Goal: Use online tool/utility: Utilize a website feature to perform a specific function

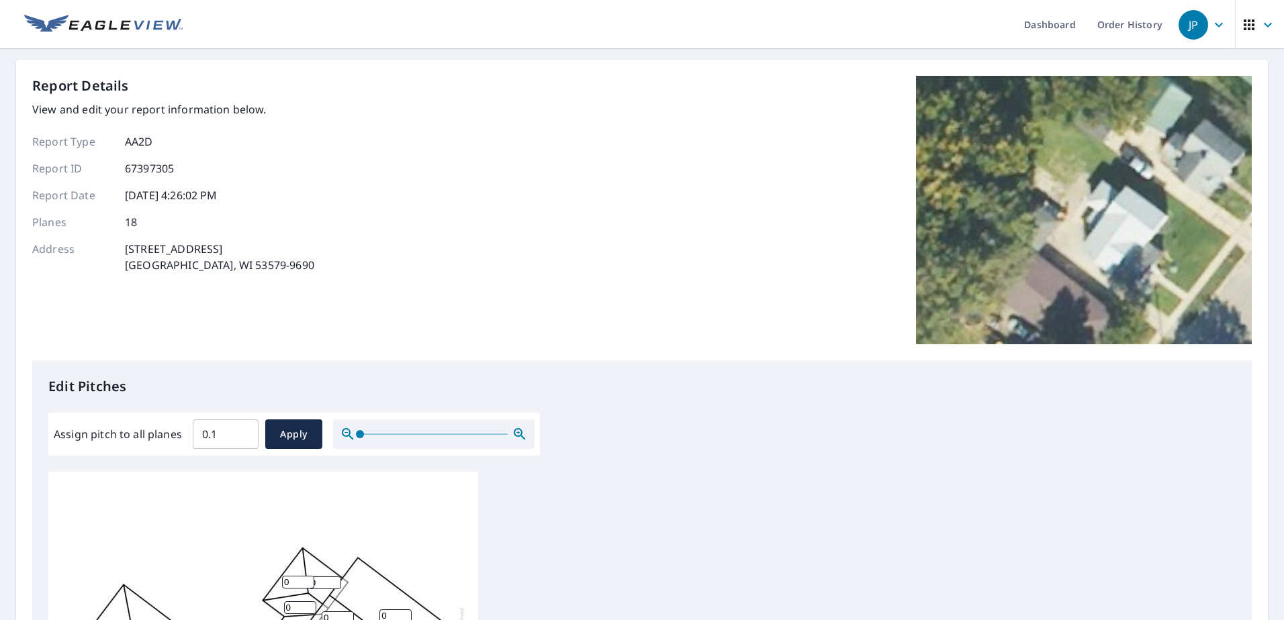
click at [248, 430] on input "0.1" at bounding box center [226, 435] width 66 height 38
drag, startPoint x: 225, startPoint y: 430, endPoint x: 175, endPoint y: 432, distance: 49.7
click at [175, 432] on div "Assign pitch to all planes 0.1 ​ Apply" at bounding box center [294, 435] width 481 height 30
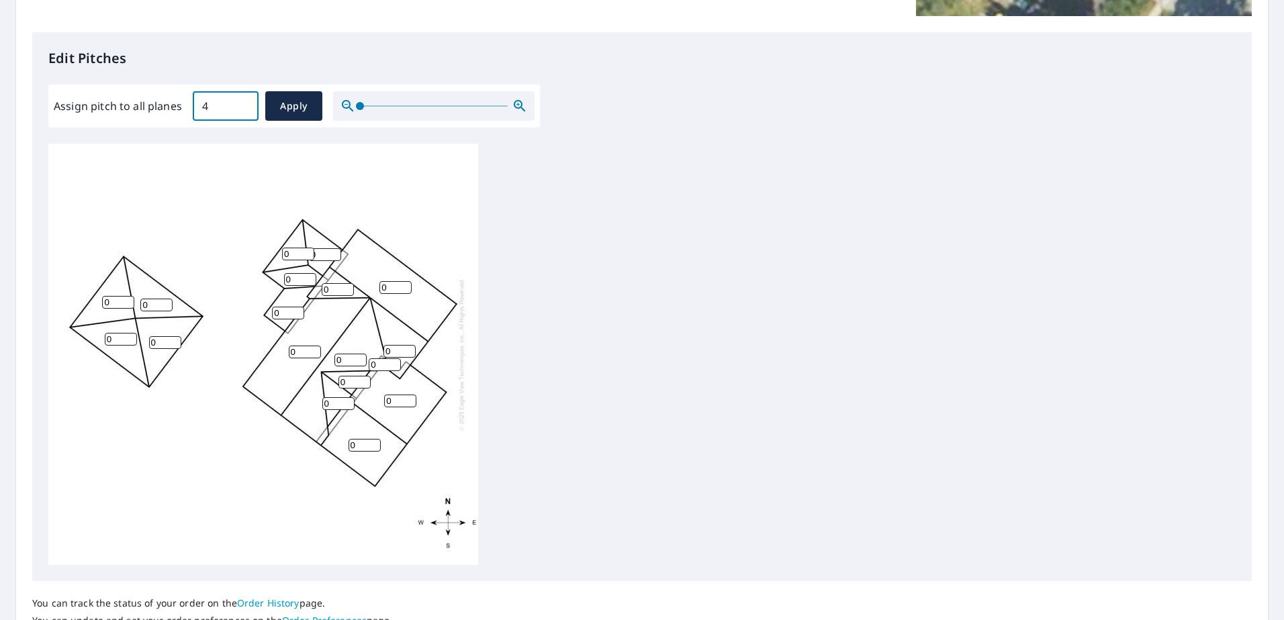
scroll to position [336, 0]
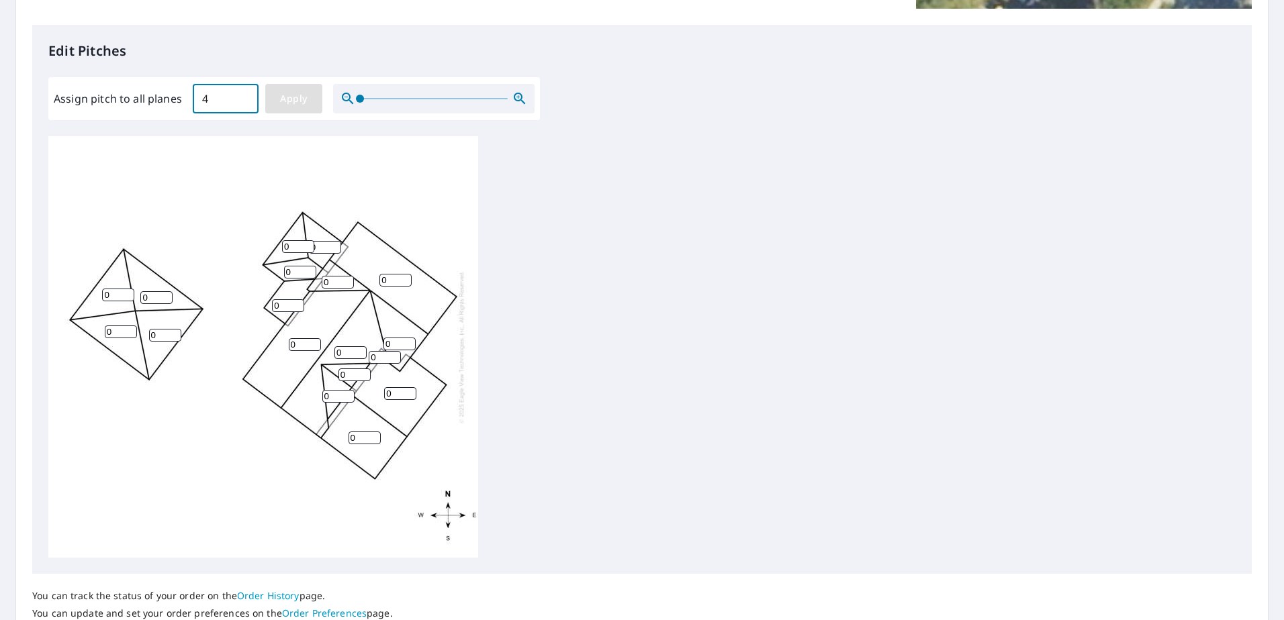
type input "4"
click at [297, 98] on span "Apply" at bounding box center [294, 99] width 36 height 17
type input "4"
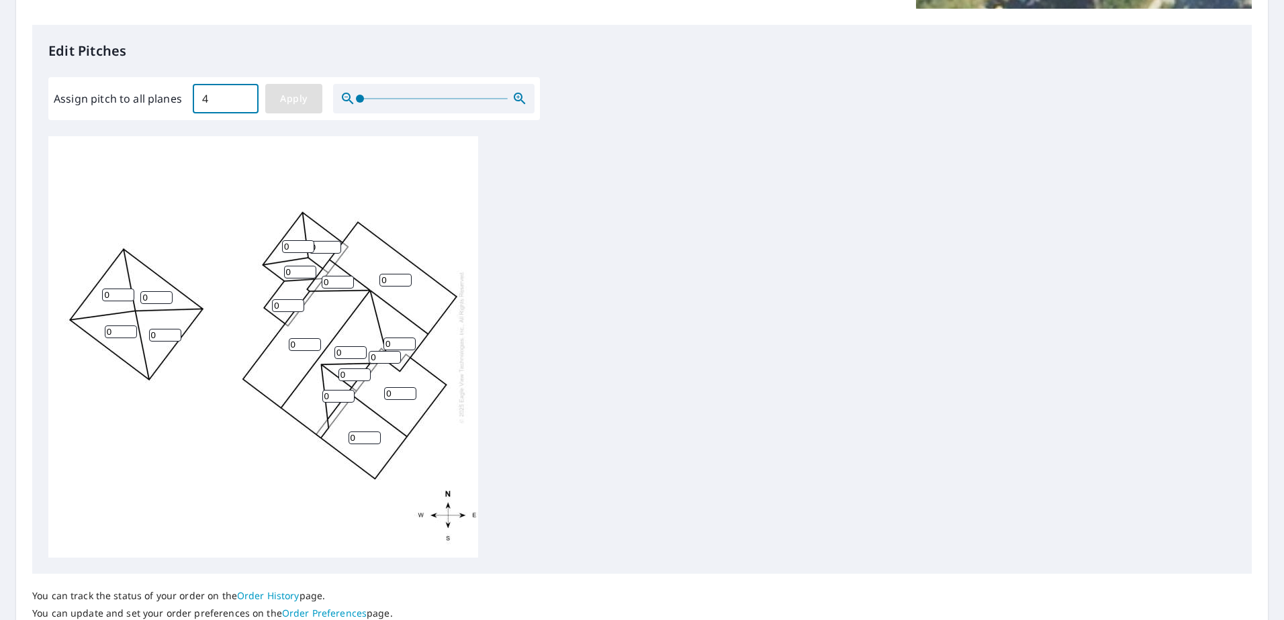
type input "4"
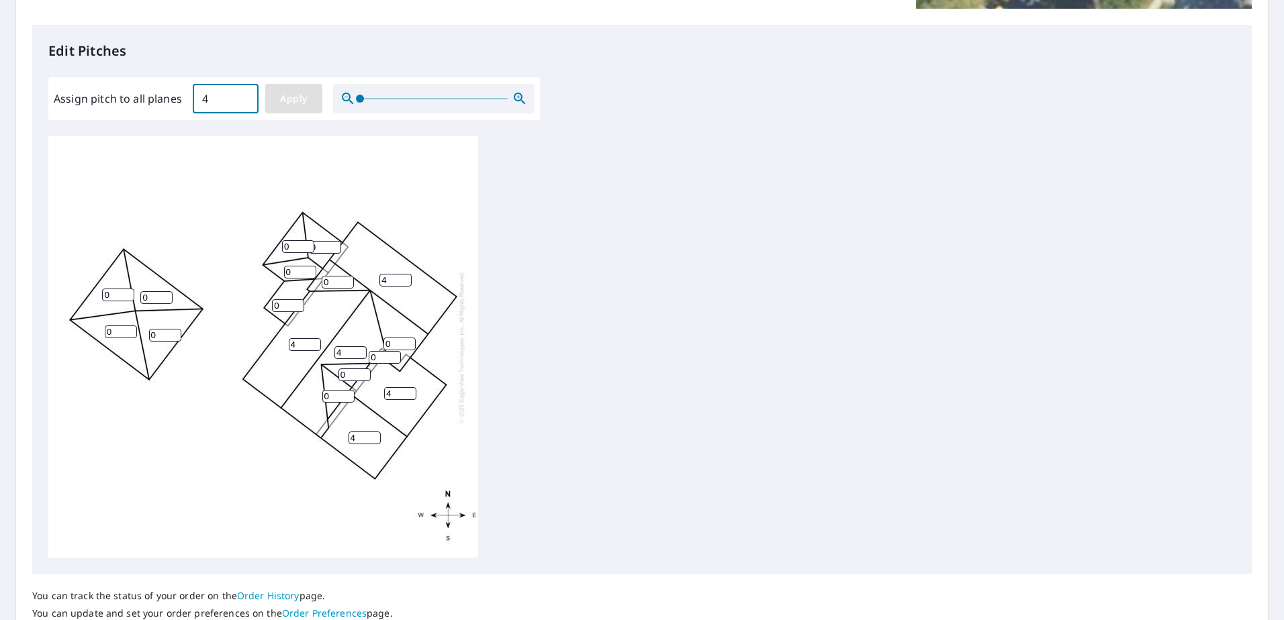
type input "4"
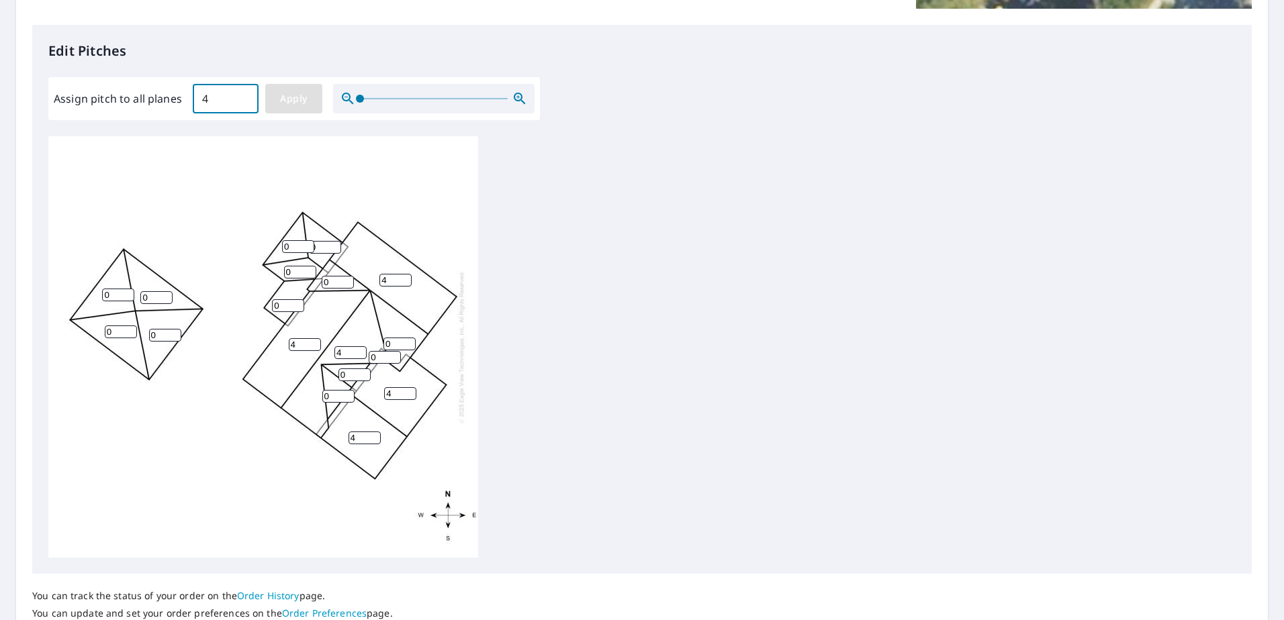
type input "4"
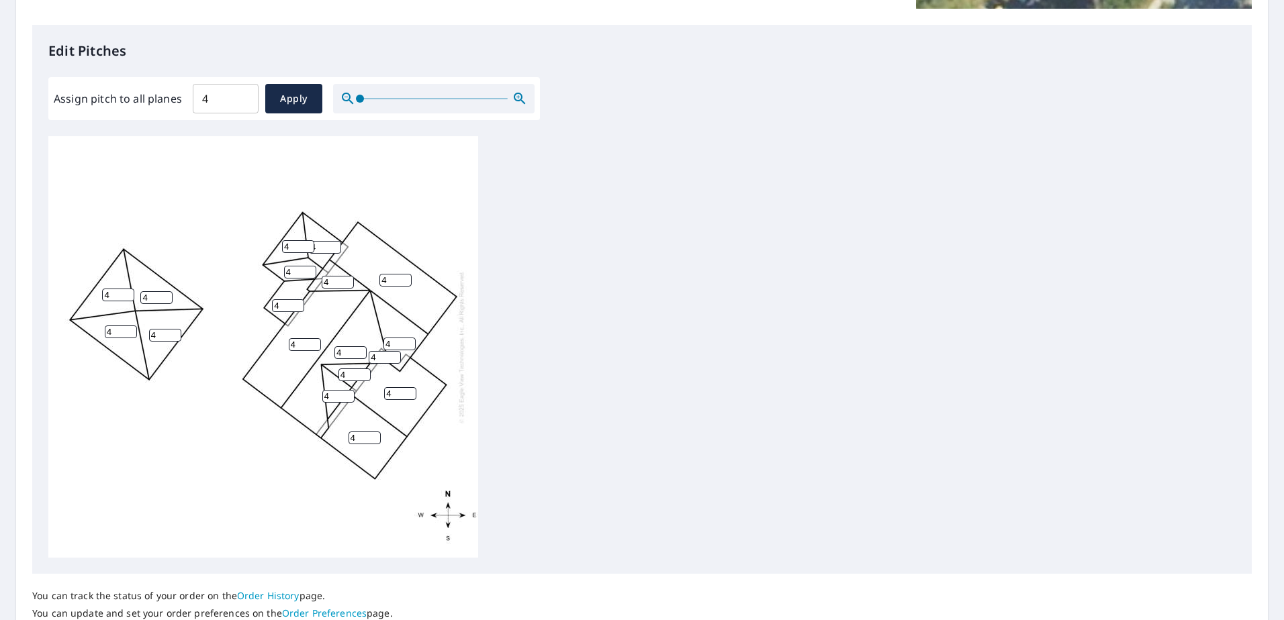
click at [363, 437] on input "4" at bounding box center [364, 438] width 32 height 13
drag, startPoint x: 363, startPoint y: 438, endPoint x: 340, endPoint y: 438, distance: 22.8
click at [340, 438] on div "4 4 4 4 4 4 4 4 4 4 4 4 4 4 4 4 4 4" at bounding box center [263, 347] width 430 height 422
type input "6"
drag, startPoint x: 399, startPoint y: 392, endPoint x: 383, endPoint y: 393, distance: 16.8
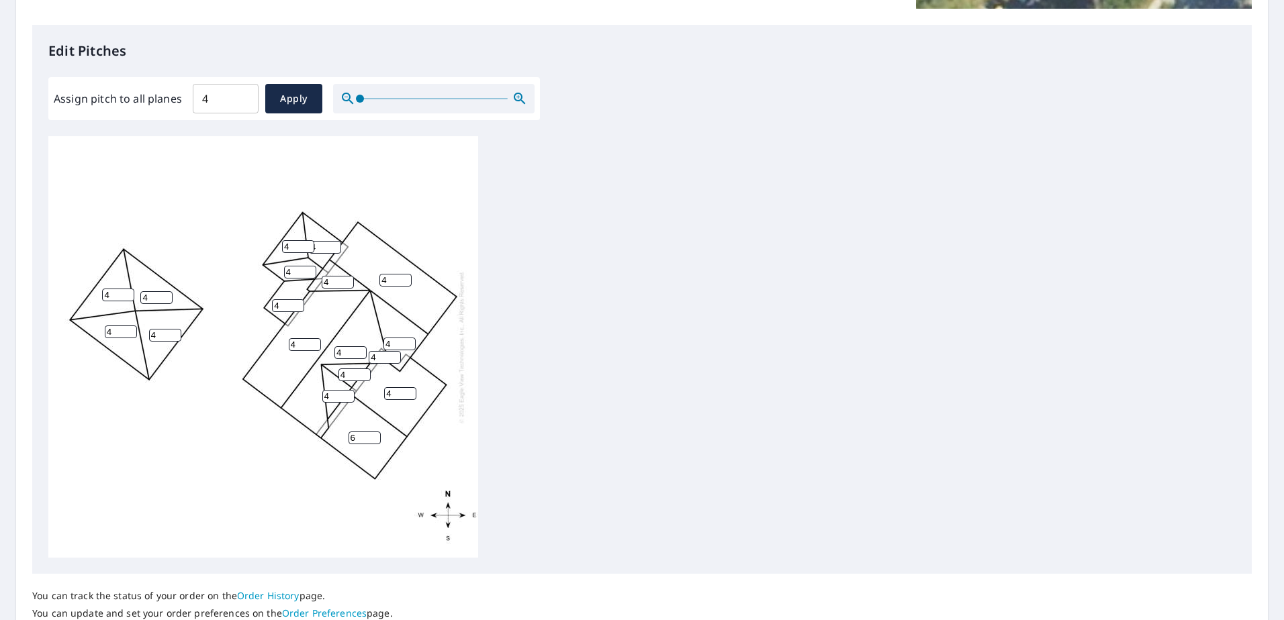
click at [383, 393] on div "4 4 4 4 6 4 4 4 4 4 4 4 4 4 4 4 4 4" at bounding box center [263, 347] width 430 height 422
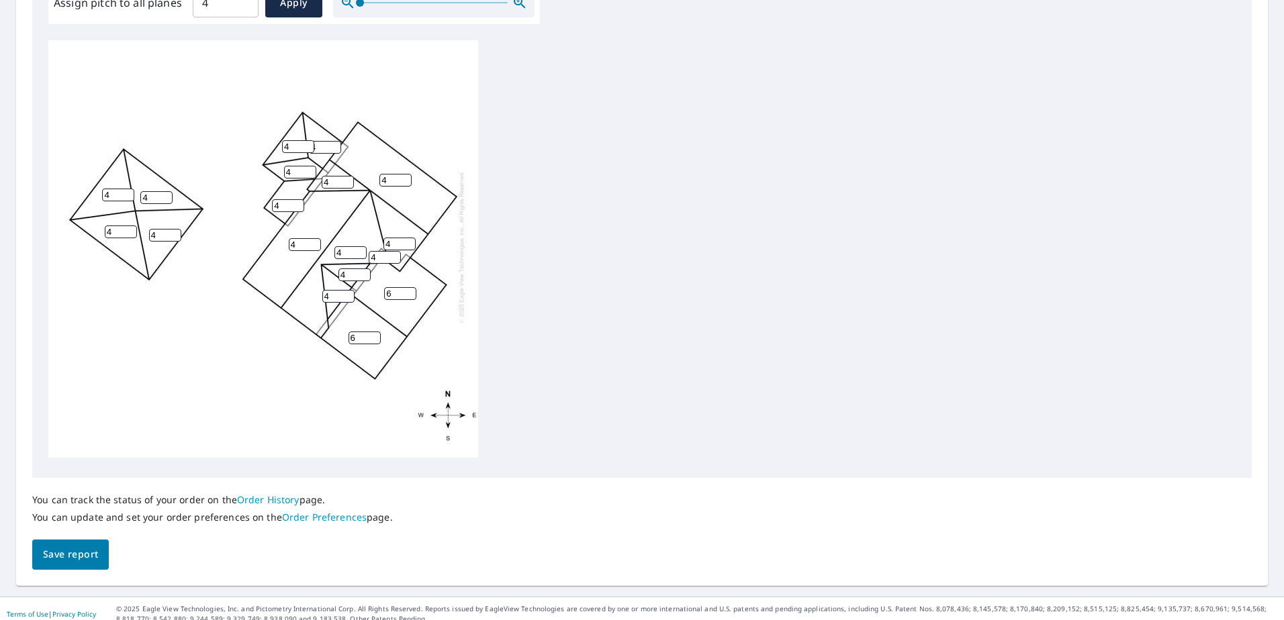
scroll to position [442, 0]
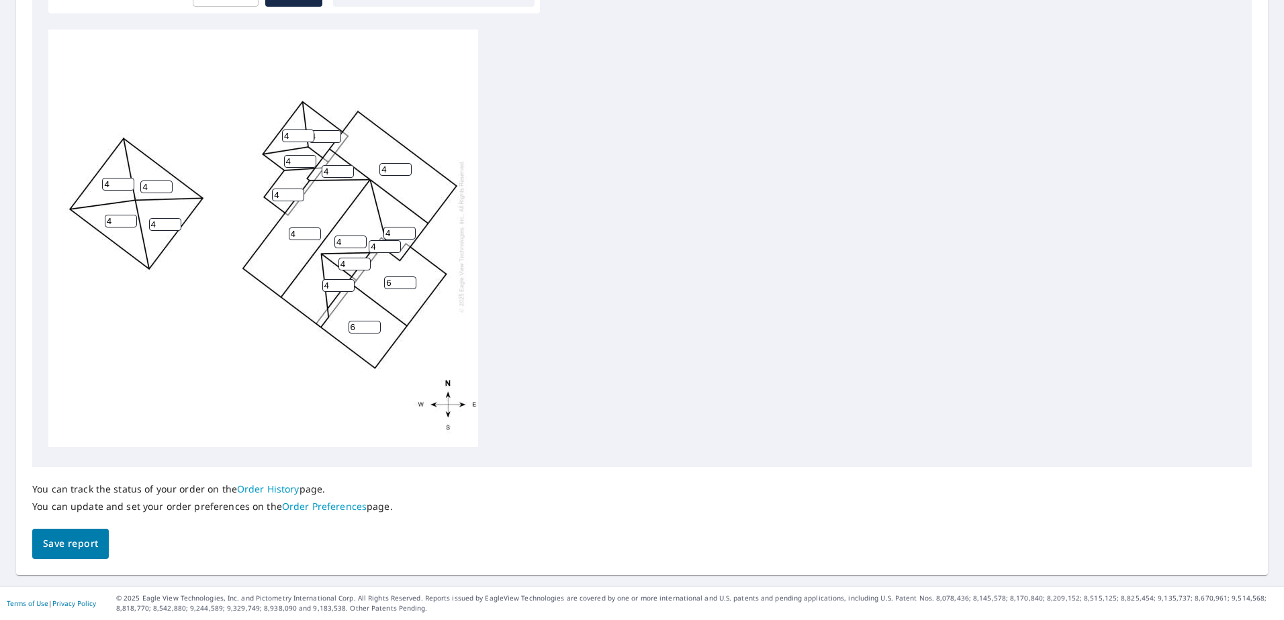
type input "6"
click at [77, 546] on span "Save report" at bounding box center [70, 544] width 55 height 17
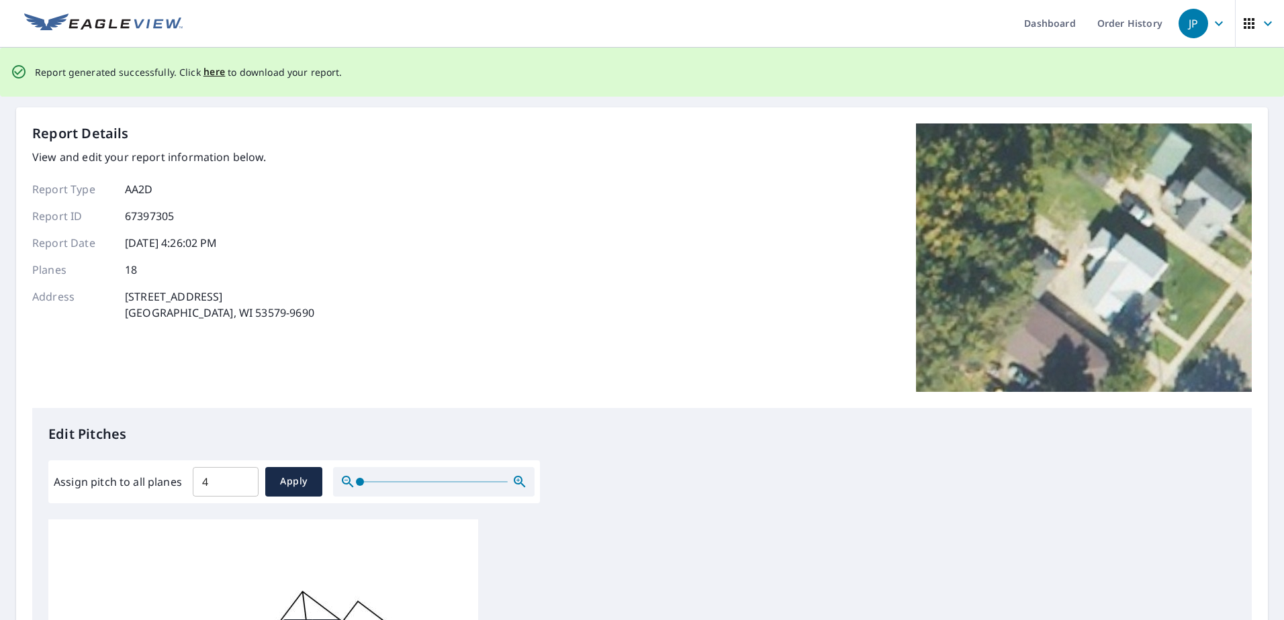
scroll to position [0, 0]
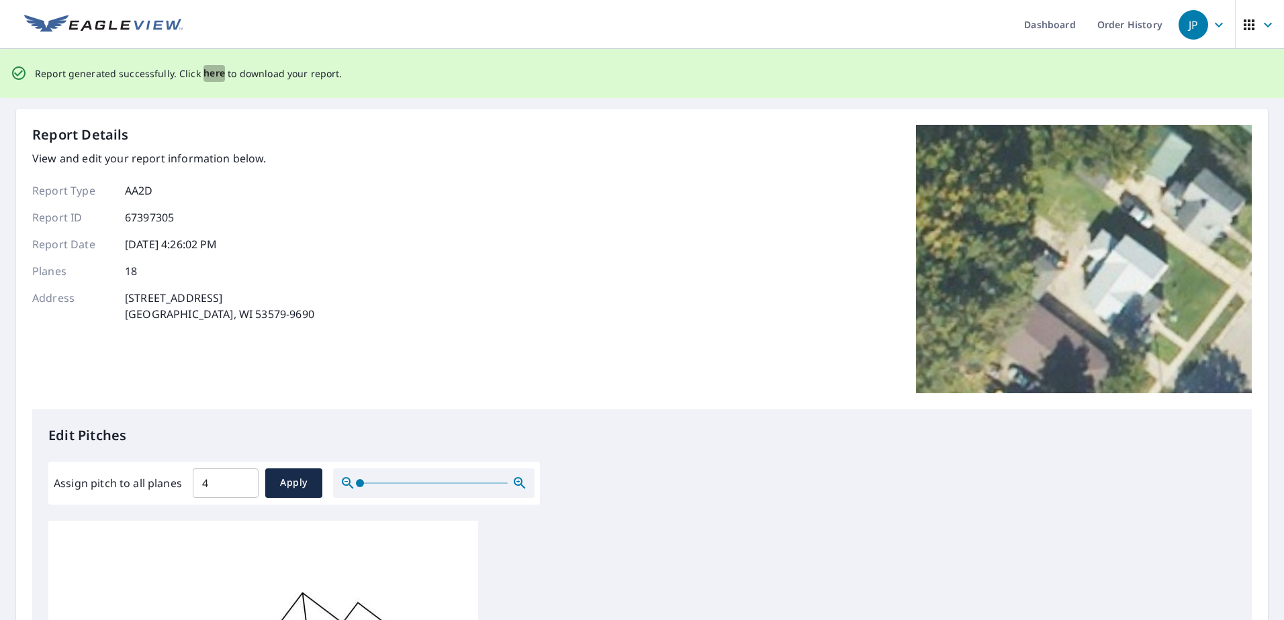
click at [210, 73] on span "here" at bounding box center [214, 73] width 22 height 17
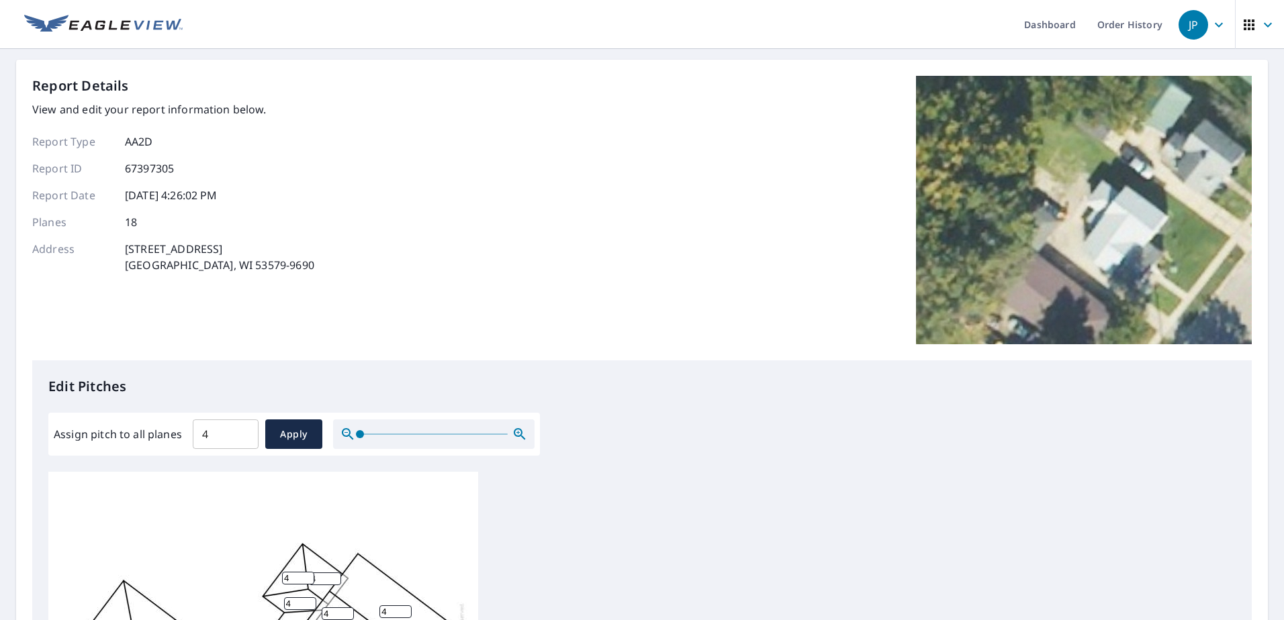
scroll to position [14, 0]
